Goal: Information Seeking & Learning: Learn about a topic

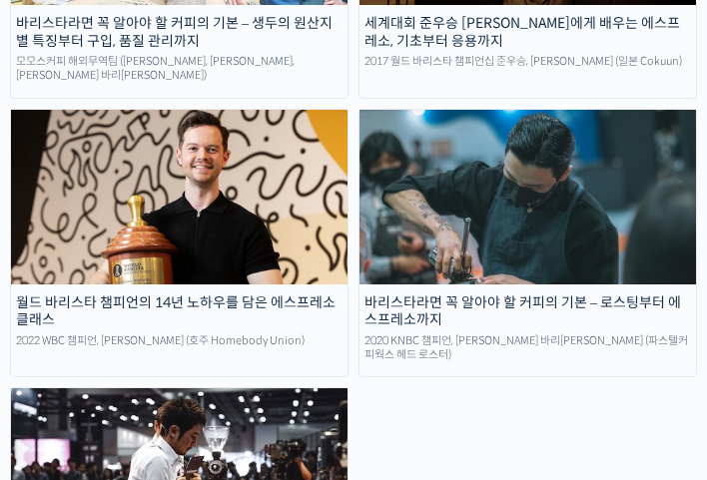
scroll to position [4079, 0]
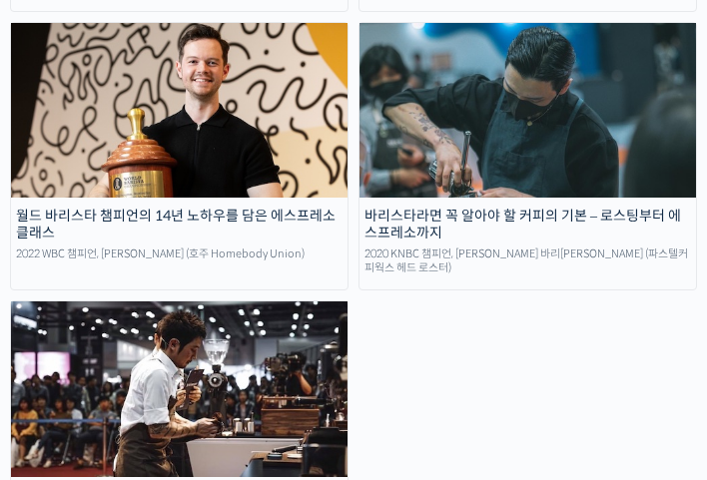
click at [469, 335] on div "바리스타라면 꼭 알아야 할 커피의 기본 – 생두의 원산지별 특징부터 구입, 품질 관리까지 모모스커피 해외무역팀 (전주연, 추경하, 김한중 바리…" at bounding box center [353, 147] width 687 height 810
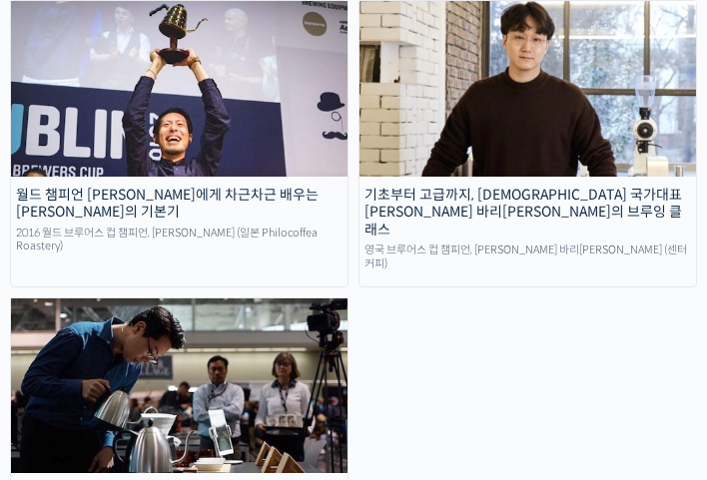
scroll to position [4976, 0]
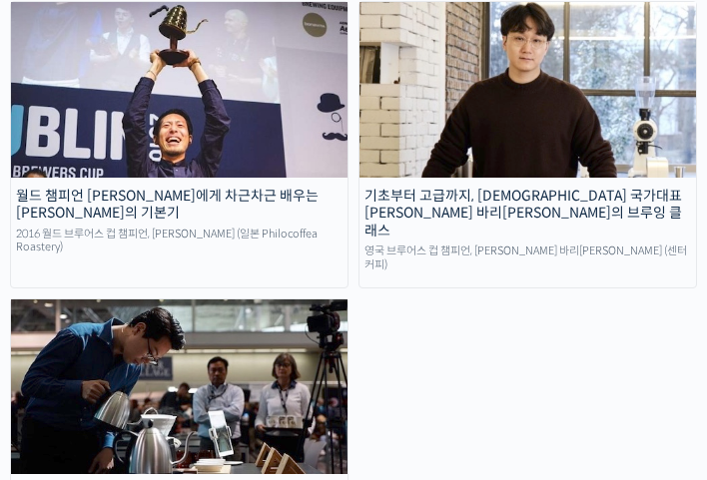
click at [234, 188] on div "월드 챔피언 [PERSON_NAME]에게 차근차근 배우는 [PERSON_NAME]의 기본기" at bounding box center [179, 205] width 336 height 35
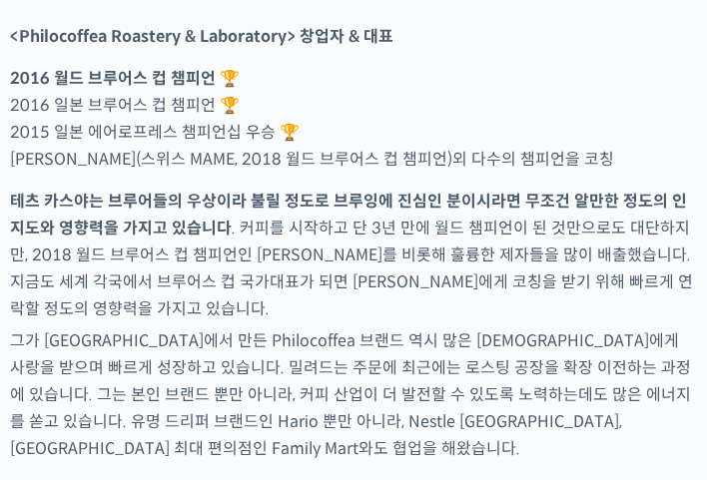
scroll to position [2096, 0]
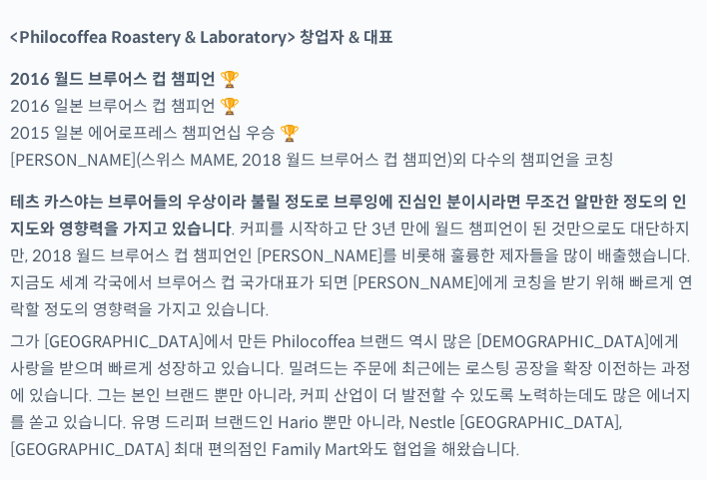
click at [315, 313] on p "테츠 카스야는 브루어들의 우상이라 불릴 정도로 브루잉에 진심인 분이시라면 무조건 알만한 정도의 인지도와 영향력을 가지고 있습니다 . 커피를 시…" at bounding box center [353, 256] width 687 height 135
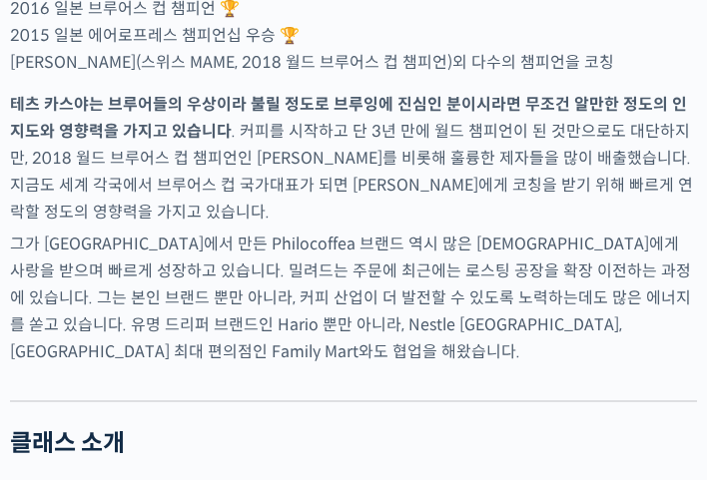
scroll to position [2195, 0]
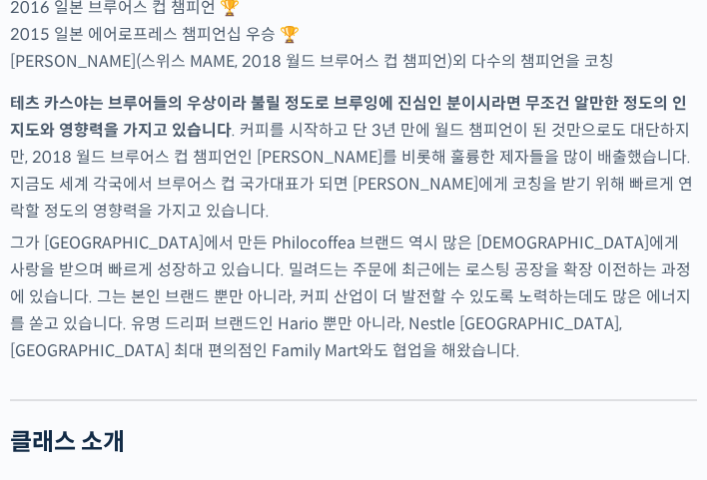
click at [335, 198] on p "테츠 카스야는 브루어들의 우상이라 불릴 정도로 브루잉에 진심인 분이시라면 무조건 알만한 정도의 인지도와 영향력을 가지고 있습니다 . 커피를 시…" at bounding box center [353, 157] width 687 height 135
click at [214, 218] on p "테츠 카스야는 브루어들의 우상이라 불릴 정도로 브루잉에 진심인 분이시라면 무조건 알만한 정도의 인지도와 영향력을 가지고 있습니다 . 커피를 시…" at bounding box center [353, 157] width 687 height 135
drag, startPoint x: 308, startPoint y: 243, endPoint x: 307, endPoint y: 224, distance: 19.0
click at [308, 225] on p "테츠 카스야는 브루어들의 우상이라 불릴 정도로 브루잉에 진심인 분이시라면 무조건 알만한 정도의 인지도와 영향력을 가지고 있습니다 . 커피를 시…" at bounding box center [353, 157] width 687 height 135
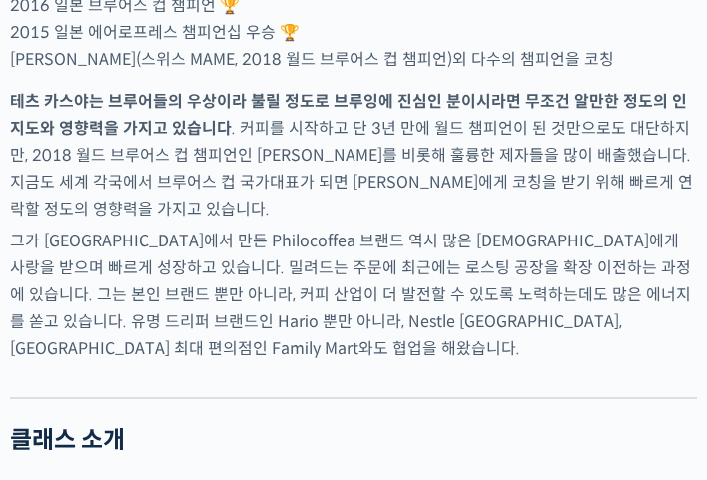
scroll to position [2196, 0]
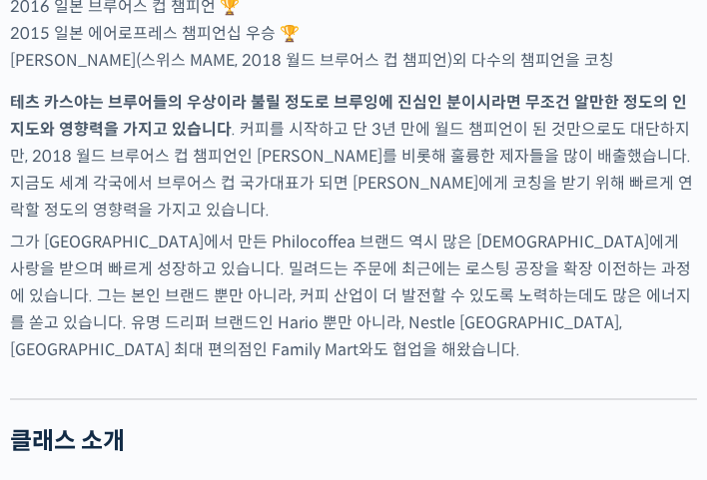
click at [224, 224] on p "테츠 카스야는 브루어들의 우상이라 불릴 정도로 브루잉에 진심인 분이시라면 무조건 알만한 정도의 인지도와 영향력을 가지고 있습니다 . 커피를 시…" at bounding box center [353, 156] width 687 height 135
click at [208, 224] on p "테츠 카스야는 브루어들의 우상이라 불릴 정도로 브루잉에 진심인 분이시라면 무조건 알만한 정도의 인지도와 영향력을 가지고 있습니다 . 커피를 시…" at bounding box center [353, 156] width 687 height 135
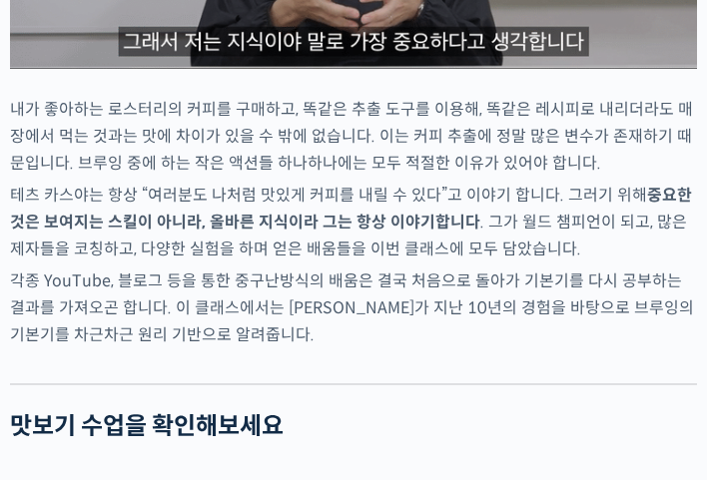
scroll to position [2994, 0]
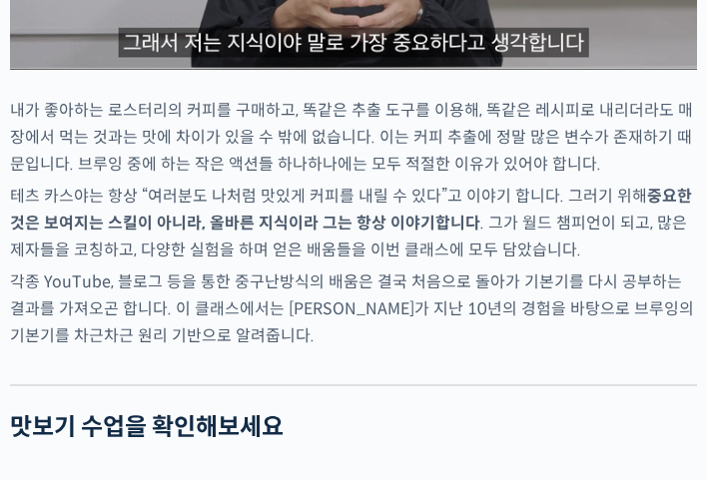
drag, startPoint x: 303, startPoint y: 224, endPoint x: 287, endPoint y: 229, distance: 16.7
click at [303, 224] on p "테츠 카스야는 항상 “여러분도 나처럼 맛있게 커피를 내릴 수 있다”고 이야기 합니다. 그러기 위해 중요한 것은 보여지는 스킬이 아니라, 올바른…" at bounding box center [353, 223] width 687 height 81
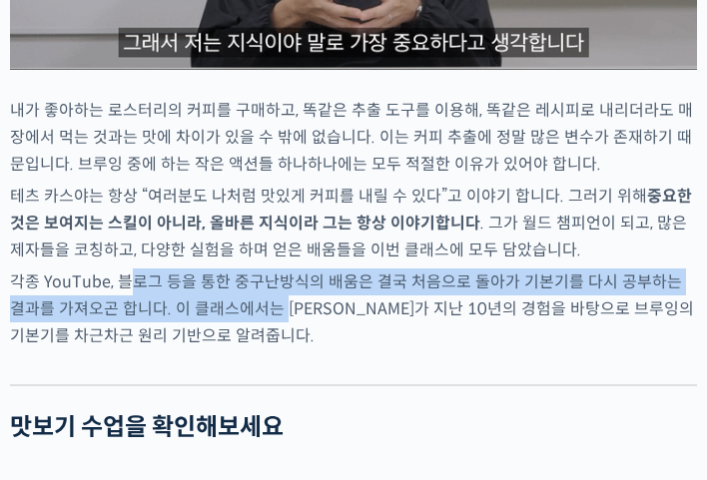
drag, startPoint x: 129, startPoint y: 295, endPoint x: 270, endPoint y: 321, distance: 144.1
click at [270, 321] on p "각종 YouTube, 블로그 등을 통한 중구난방식의 배움은 결국 처음으로 돌아가 기본기를 다시 공부하는 결과를 가져오곤 합니다. 이 클래스에서…" at bounding box center [353, 308] width 687 height 81
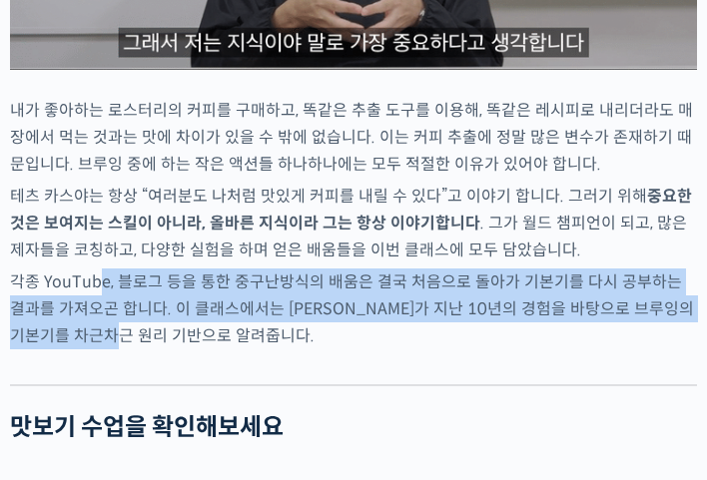
drag, startPoint x: 97, startPoint y: 299, endPoint x: 127, endPoint y: 344, distance: 54.0
click at [127, 344] on p "각종 YouTube, 블로그 등을 통한 중구난방식의 배움은 결국 처음으로 돌아가 기본기를 다시 공부하는 결과를 가져오곤 합니다. 이 클래스에서…" at bounding box center [353, 308] width 687 height 81
click at [128, 344] on p "각종 YouTube, 블로그 등을 통한 중구난방식의 배움은 결국 처음으로 돌아가 기본기를 다시 공부하는 결과를 가져오곤 합니다. 이 클래스에서…" at bounding box center [353, 308] width 687 height 81
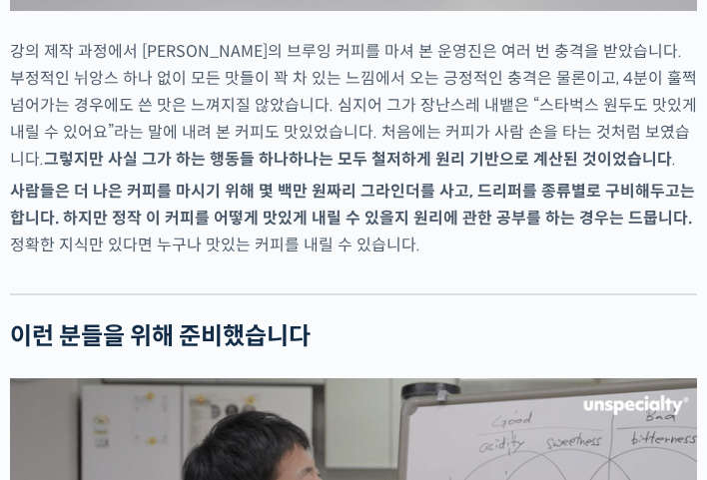
scroll to position [4390, 0]
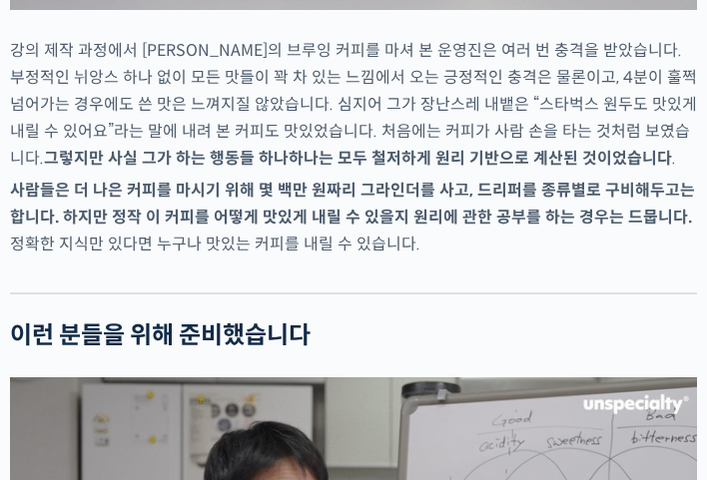
click at [172, 147] on p "강의 제작 과정에서 [PERSON_NAME]의 브루잉 커피를 마셔 본 운영진은 여러 번 충격을 받았습니다. 부정적인 뉘앙스 하나 없이 모든 맛…" at bounding box center [353, 104] width 687 height 135
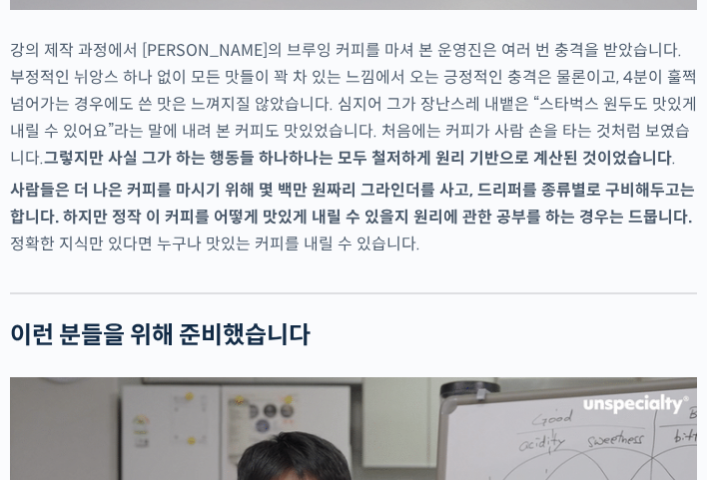
click at [231, 204] on strong "사람들은 더 나은 커피를 마시기 위해 몇 백만 원짜리 그라인더를 사고, 드리퍼를 종류별로 구비해두고는 합니다. 하지만 정작 이 커피를 어떻게 …" at bounding box center [352, 204] width 685 height 48
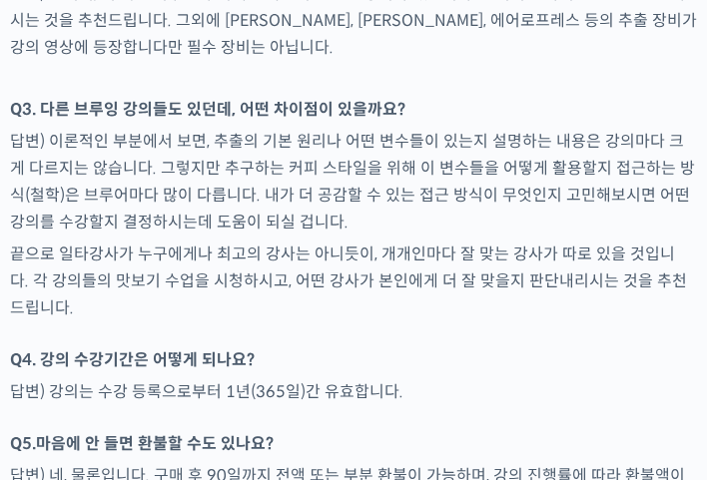
scroll to position [8579, 0]
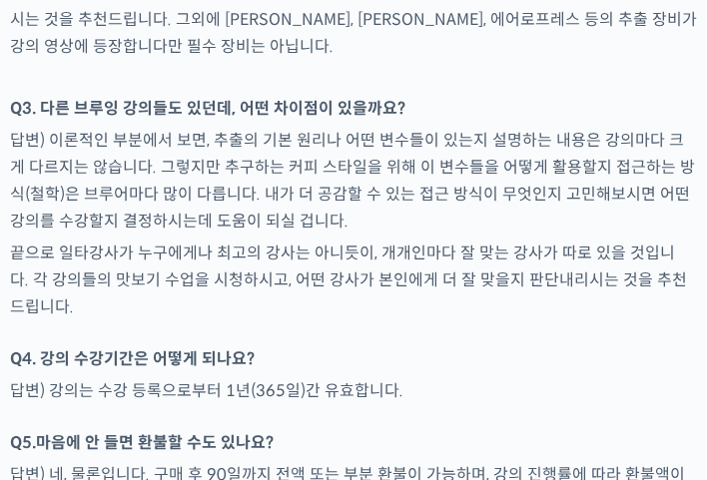
click at [375, 377] on p "답변) 강의는 수강 등록으로부터 1년(365일)간 유효합니다." at bounding box center [353, 390] width 687 height 27
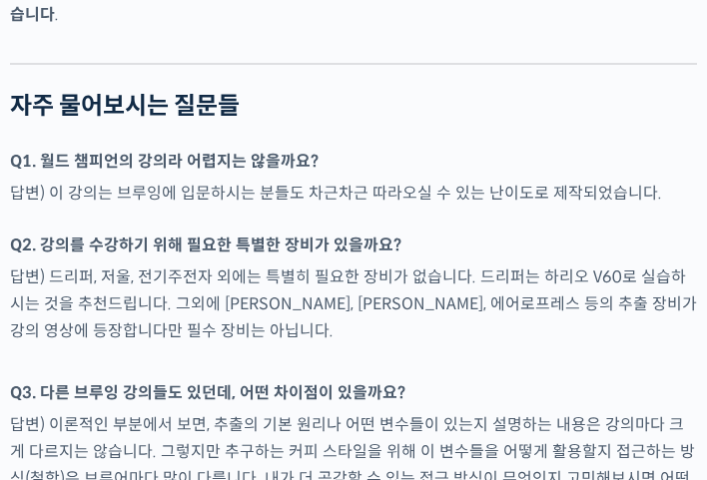
scroll to position [8894, 0]
